Goal: Use online tool/utility: Use online tool/utility

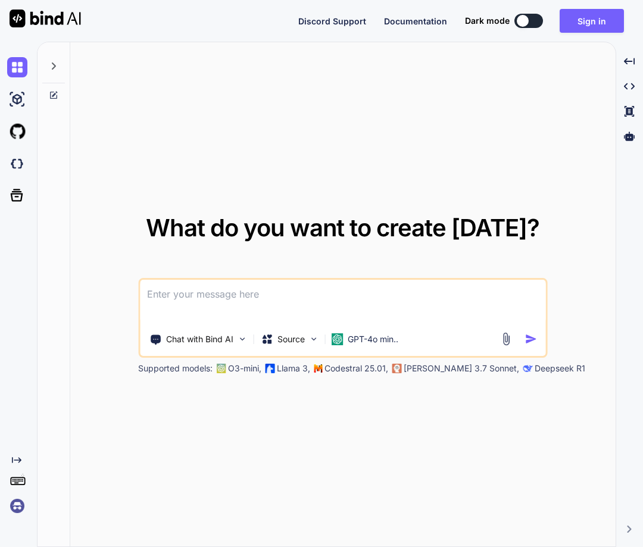
click at [30, 502] on div at bounding box center [19, 506] width 25 height 20
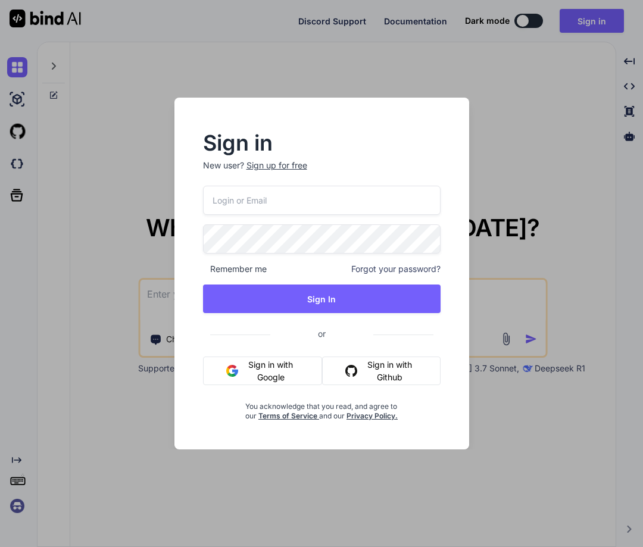
click at [17, 508] on div "Sign in New user? Sign up for free Remember me Forgot your password? Sign In or…" at bounding box center [321, 273] width 643 height 547
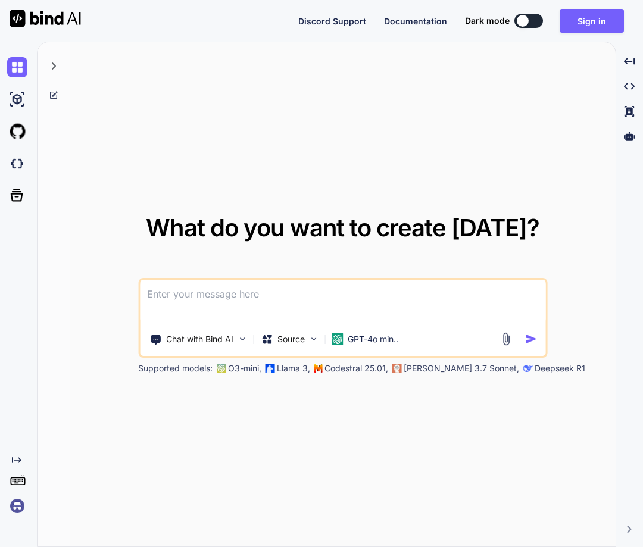
click at [26, 509] on img at bounding box center [17, 506] width 20 height 20
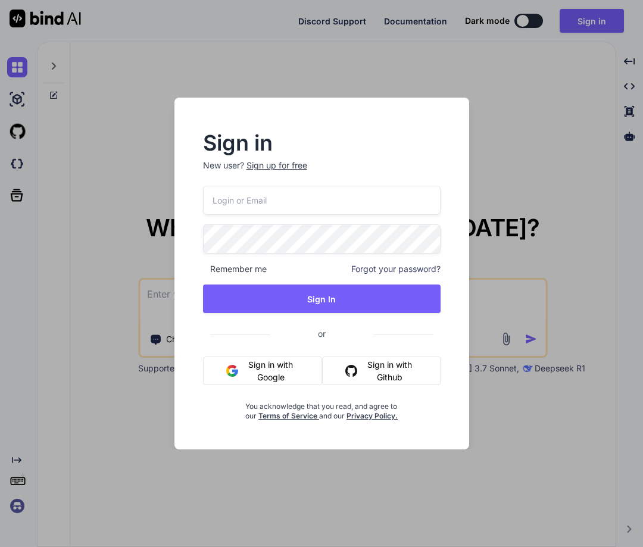
click at [322, 202] on input "email" at bounding box center [322, 200] width 238 height 29
paste input "[EMAIL_ADDRESS][DOMAIN_NAME]"
type input "[EMAIL_ADDRESS][DOMAIN_NAME]"
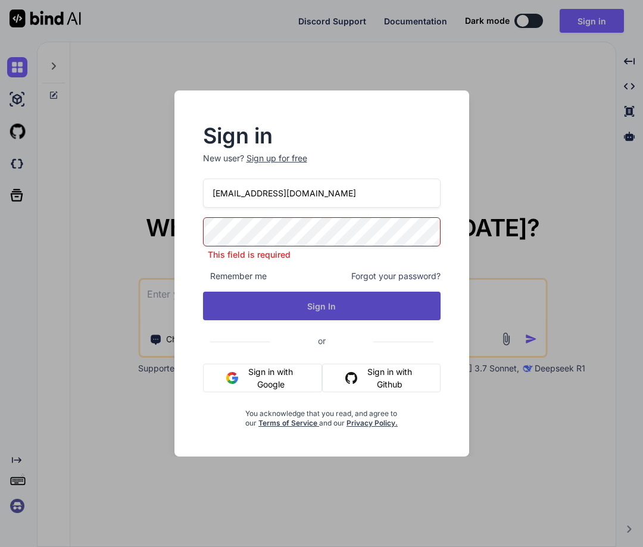
click at [307, 303] on button "Sign In" at bounding box center [322, 306] width 238 height 29
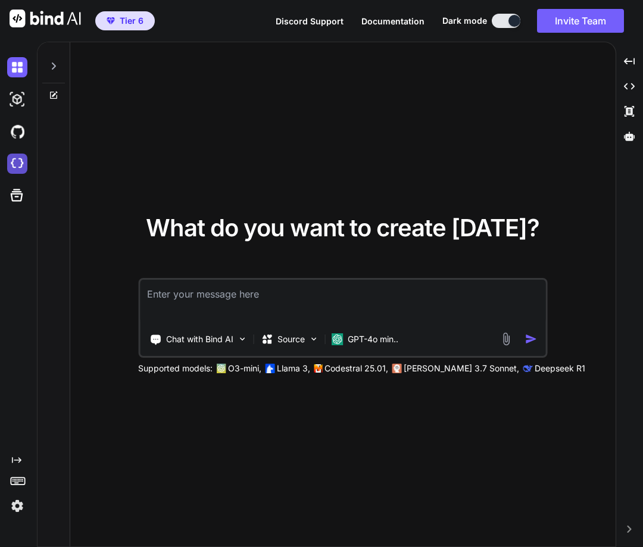
click at [17, 165] on img at bounding box center [17, 164] width 20 height 20
type textarea "x"
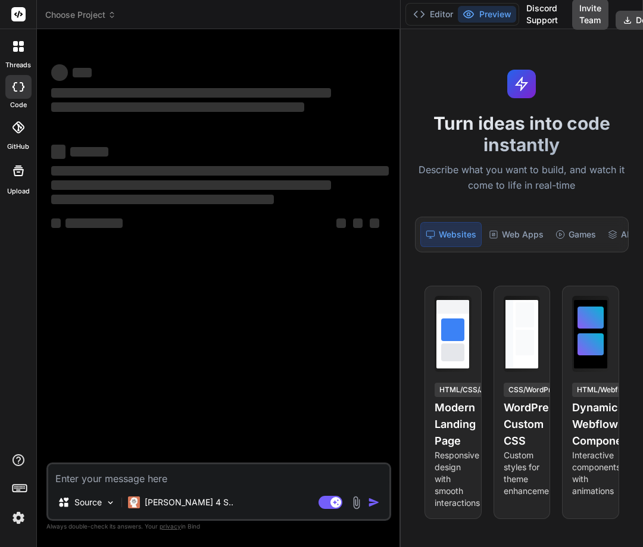
drag, startPoint x: 236, startPoint y: 238, endPoint x: 396, endPoint y: 234, distance: 160.3
click at [396, 234] on div "Bind AI Web Search Created with Pixso. Code Generator ‌ ‌ ‌ ‌ ‌ ‌ ‌ ‌ ‌ ‌ ‌ ‌ ‌…" at bounding box center [219, 288] width 364 height 518
type textarea "x"
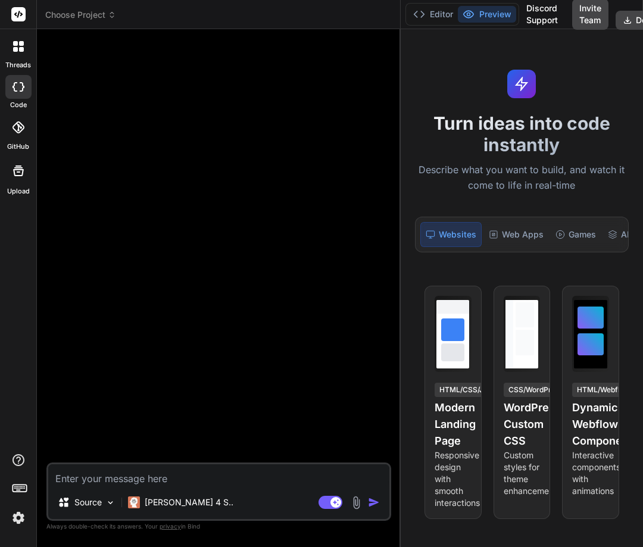
click at [148, 485] on textarea at bounding box center [218, 475] width 341 height 21
type textarea "h"
type textarea "x"
type textarea "ho"
type textarea "x"
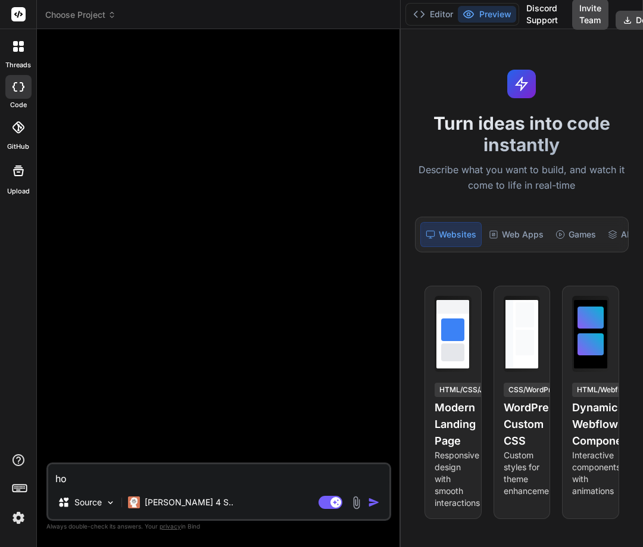
type textarea "h"
type textarea "x"
type textarea "hi"
type textarea "x"
type textarea "hi"
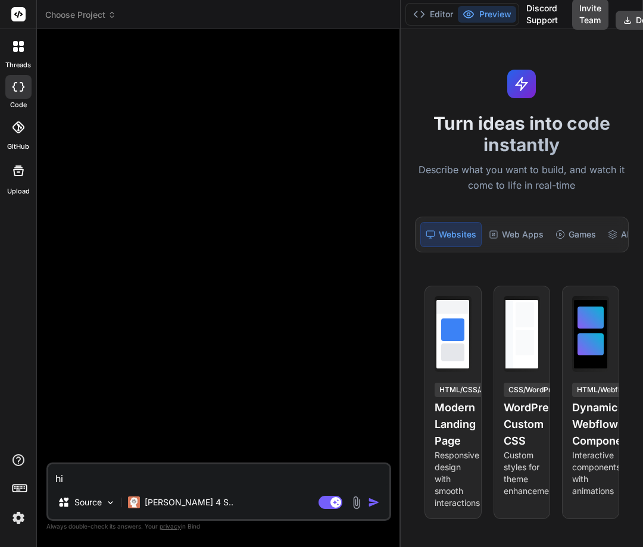
click at [375, 503] on img "button" at bounding box center [374, 503] width 12 height 12
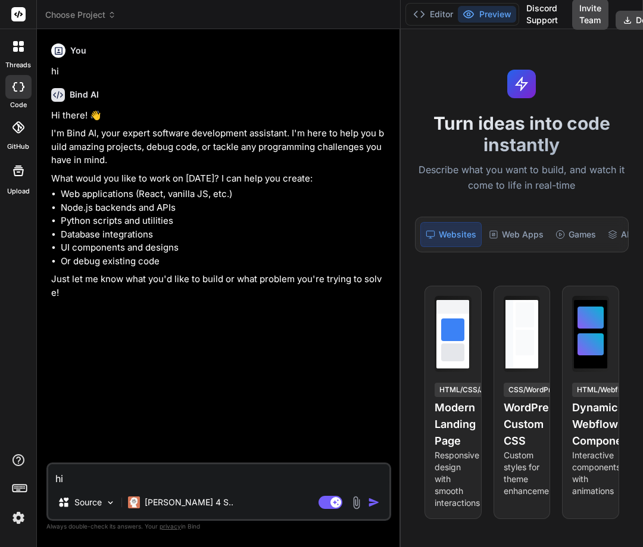
click at [19, 516] on img at bounding box center [18, 518] width 20 height 20
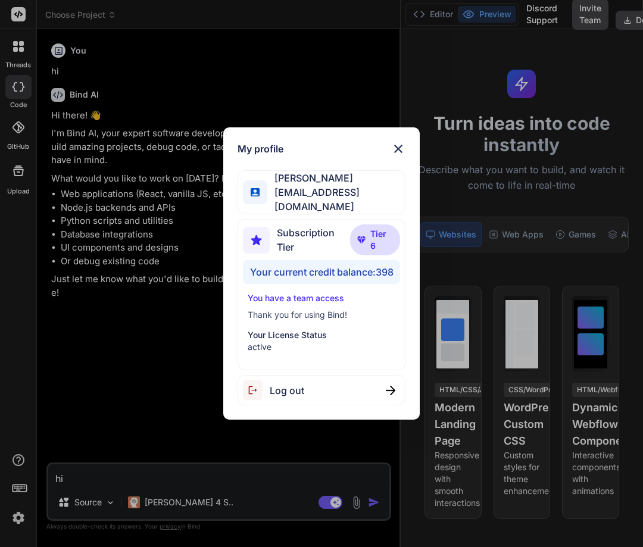
click at [397, 149] on img at bounding box center [398, 149] width 14 height 14
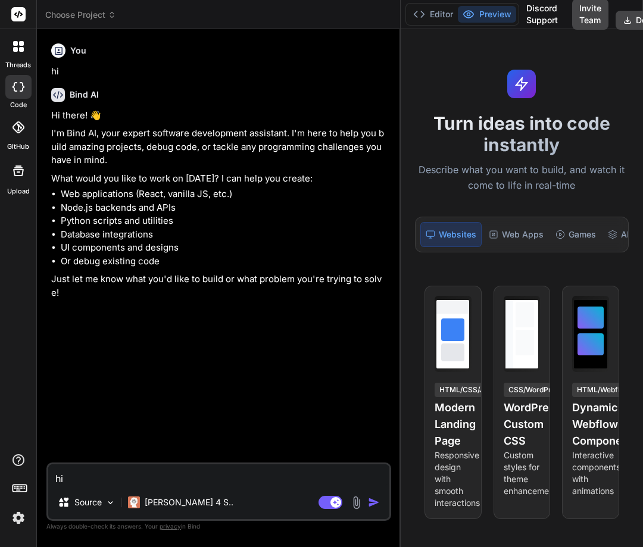
click at [20, 519] on img at bounding box center [18, 518] width 20 height 20
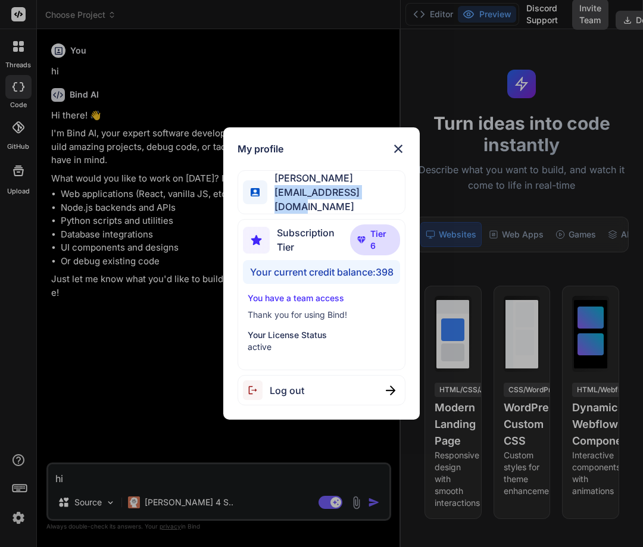
drag, startPoint x: 272, startPoint y: 197, endPoint x: 388, endPoint y: 198, distance: 116.1
click at [389, 203] on div "Tye Anderson fakewiseco@gmail.com" at bounding box center [322, 192] width 168 height 44
click at [394, 148] on img at bounding box center [398, 149] width 14 height 14
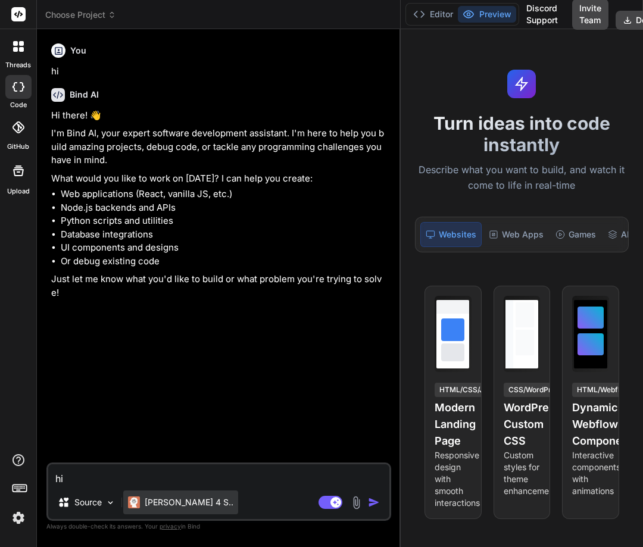
click at [174, 502] on p "Claude 4 S.." at bounding box center [189, 503] width 89 height 12
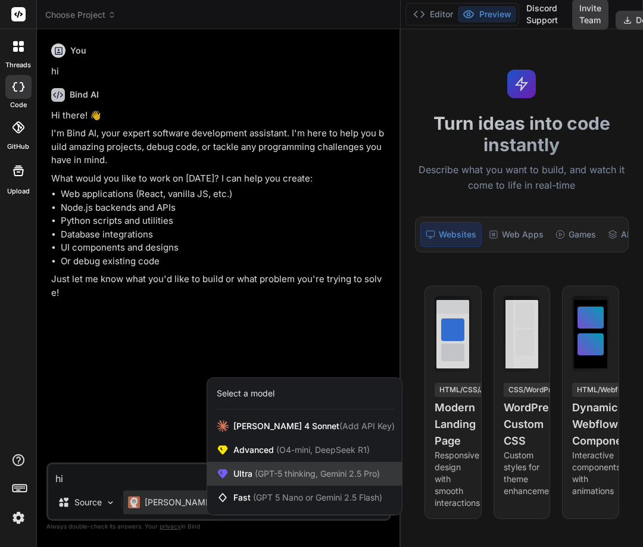
click at [279, 473] on span "(GPT-5 thinking, Gemini 2.5 Pro)" at bounding box center [316, 474] width 127 height 10
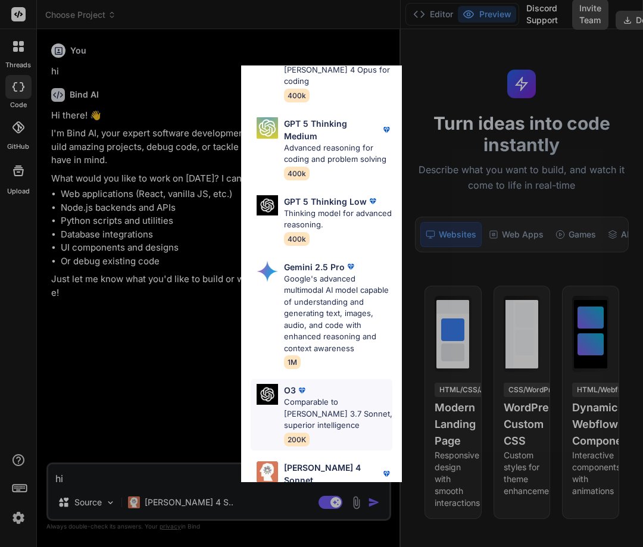
scroll to position [250, 0]
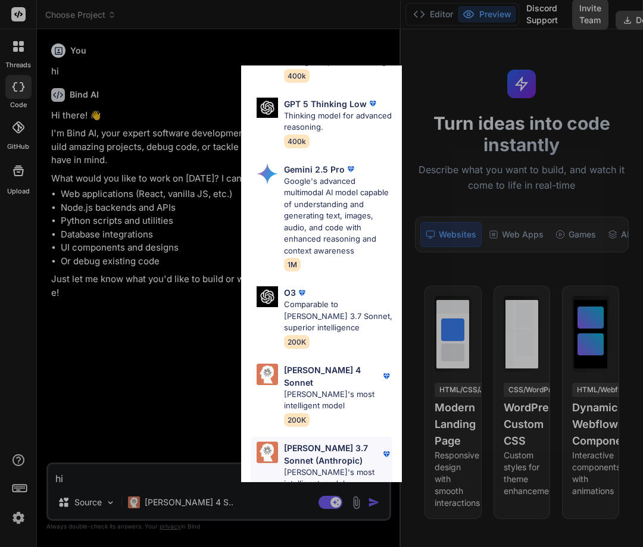
click at [296, 447] on p "Claude 3.7 Sonnet (Anthropic)" at bounding box center [332, 454] width 96 height 25
type textarea "x"
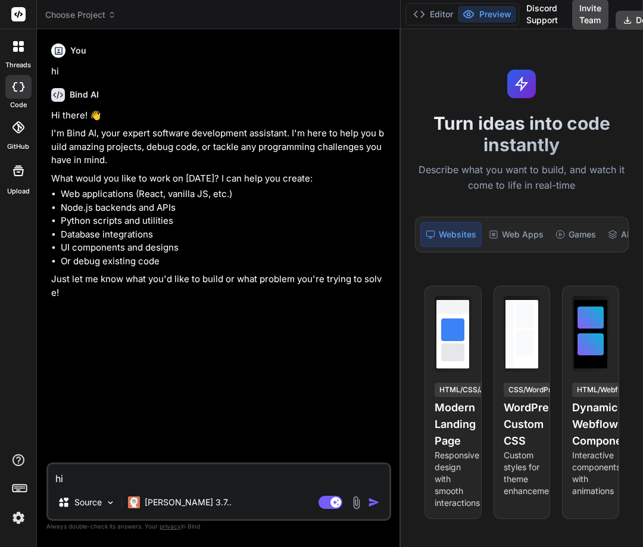
click at [169, 466] on textarea "hi" at bounding box center [218, 475] width 341 height 21
type textarea "h"
type textarea "x"
type textarea "he"
type textarea "x"
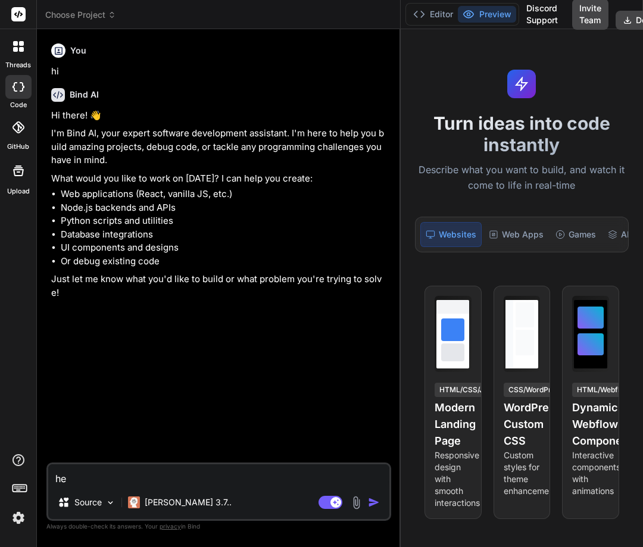
type textarea "hel"
type textarea "x"
type textarea "hell"
type textarea "x"
type textarea "hello"
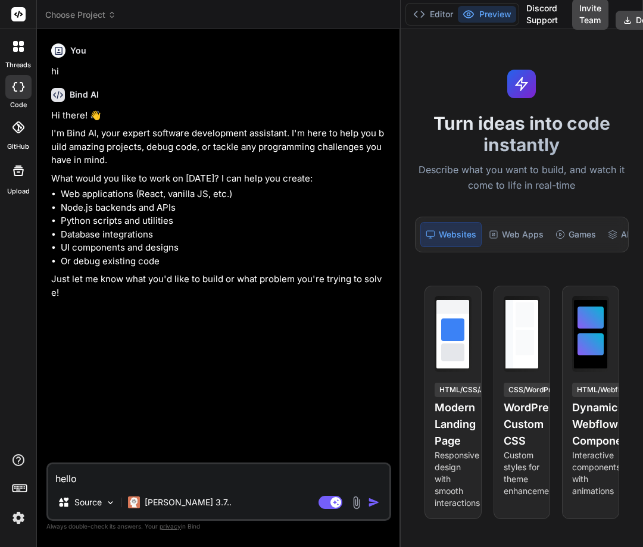
type textarea "x"
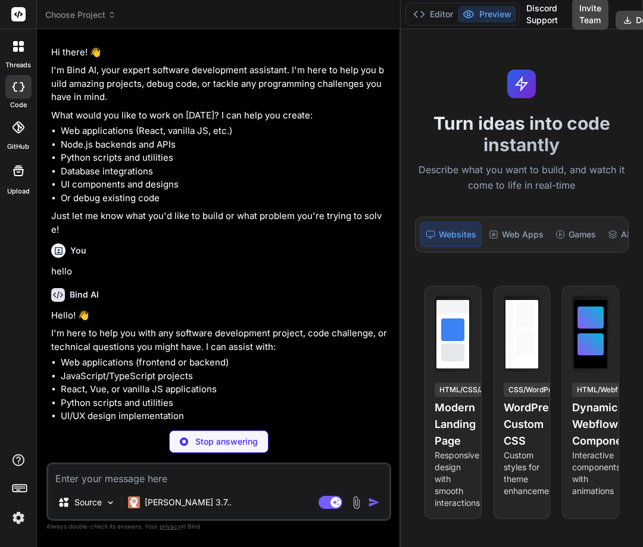
scroll to position [71, 0]
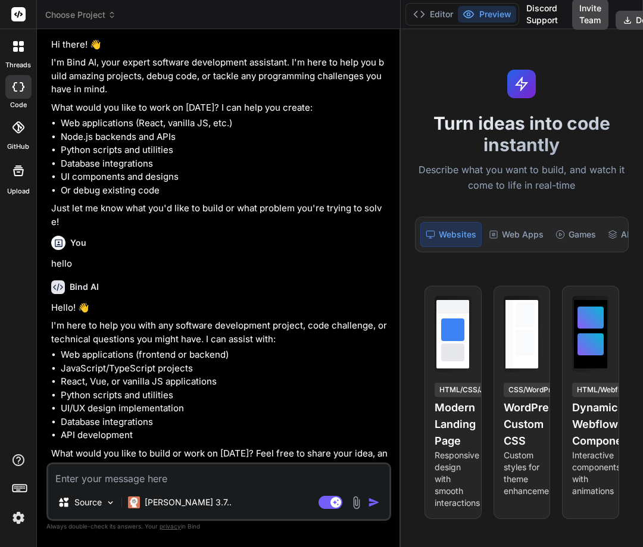
click at [12, 41] on div at bounding box center [18, 46] width 25 height 25
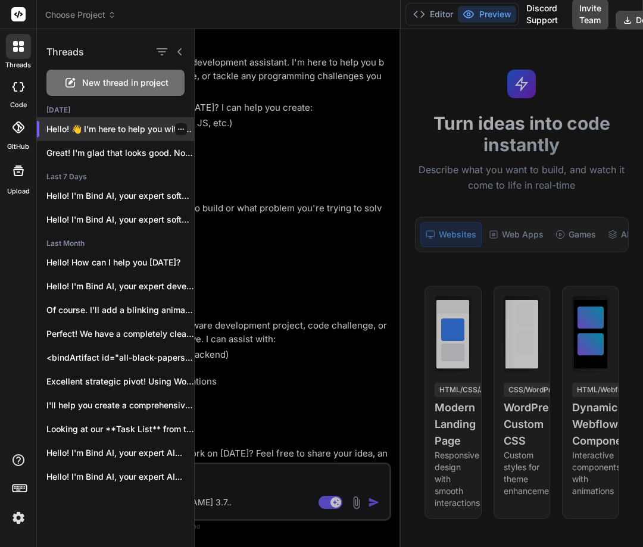
click at [177, 127] on icon "button" at bounding box center [180, 129] width 7 height 7
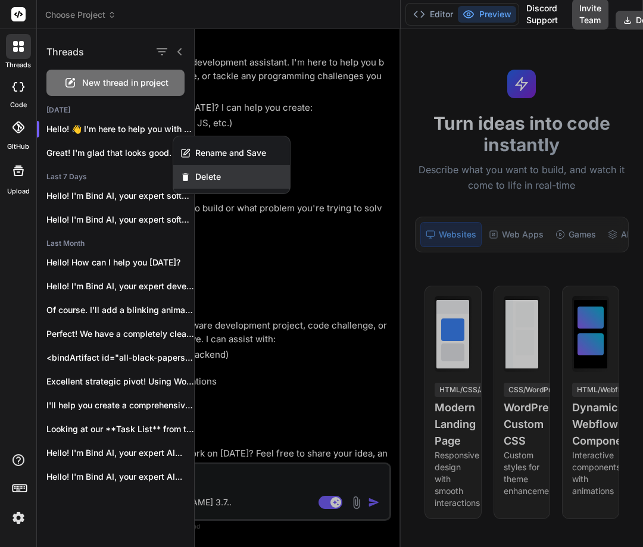
click at [224, 177] on div "Delete" at bounding box center [231, 177] width 117 height 24
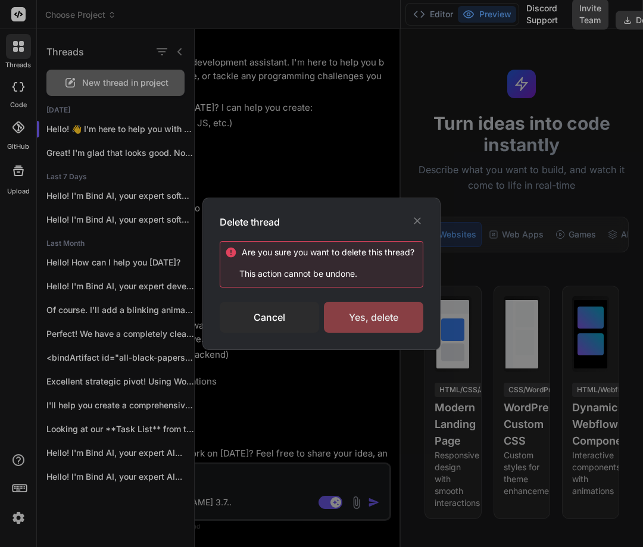
click at [390, 308] on div "Yes, delete" at bounding box center [373, 317] width 99 height 31
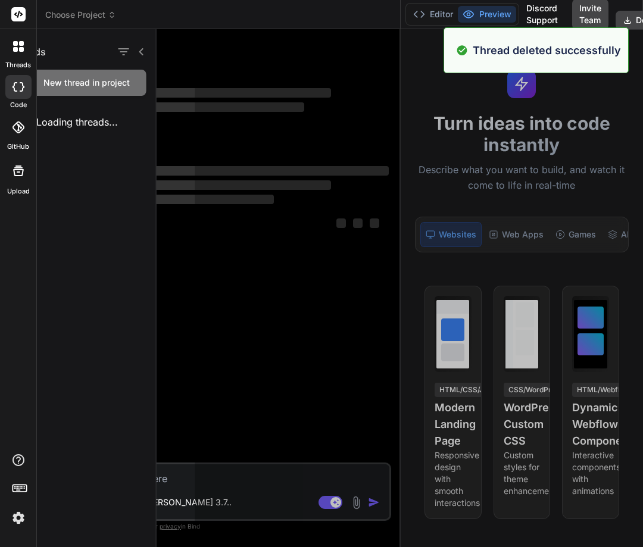
scroll to position [0, 0]
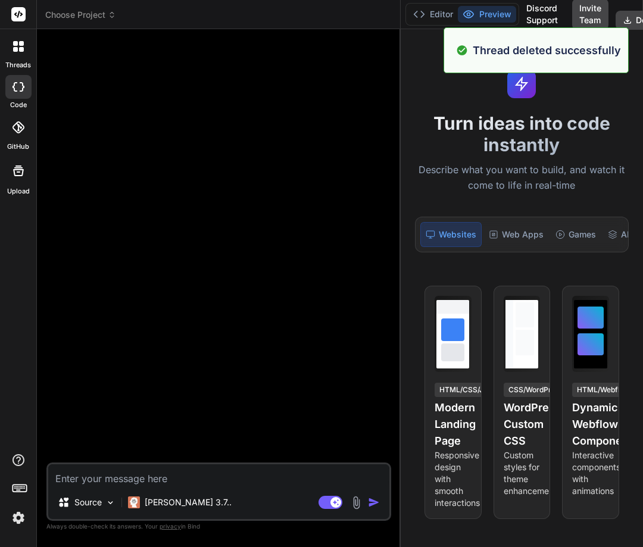
type textarea "x"
